Goal: Information Seeking & Learning: Learn about a topic

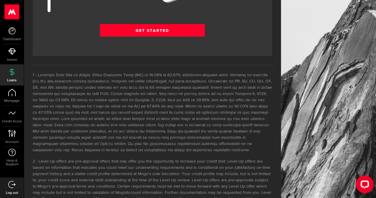
scroll to position [888, 0]
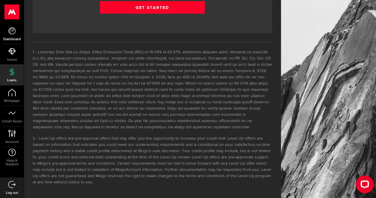
click at [8, 32] on icon at bounding box center [11, 30] width 7 height 7
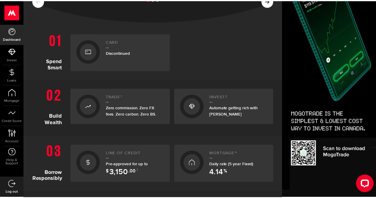
scroll to position [154, 0]
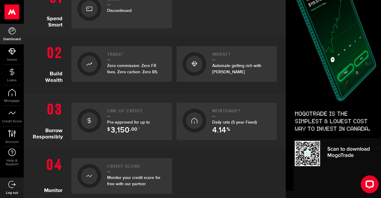
click at [103, 127] on link "Line of credit Pre-approved for up to $ 3,150 .00 3" at bounding box center [121, 121] width 101 height 37
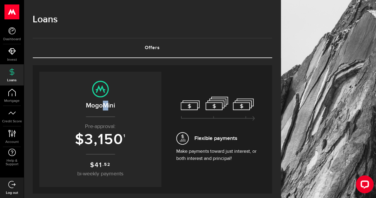
click at [107, 104] on h2 "MogoMini" at bounding box center [100, 106] width 110 height 10
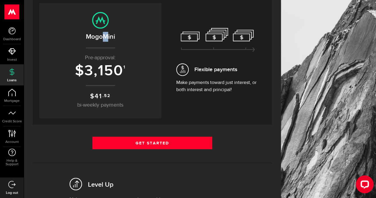
scroll to position [59, 0]
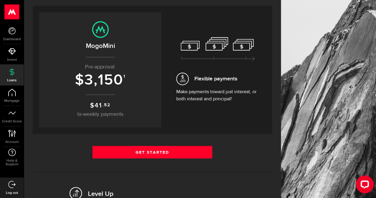
click at [101, 105] on span "41" at bounding box center [98, 105] width 7 height 8
click at [220, 48] on icon at bounding box center [218, 49] width 74 height 24
click at [123, 49] on h2 "MogoMini" at bounding box center [100, 46] width 110 height 10
